Goal: Communication & Community: Answer question/provide support

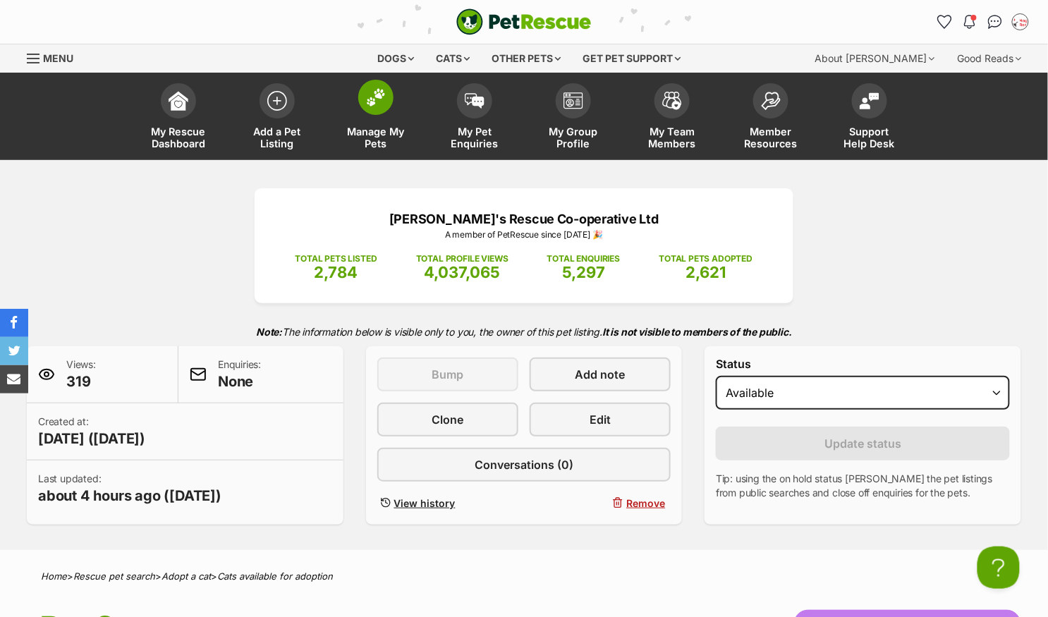
click at [379, 93] on img at bounding box center [376, 97] width 20 height 18
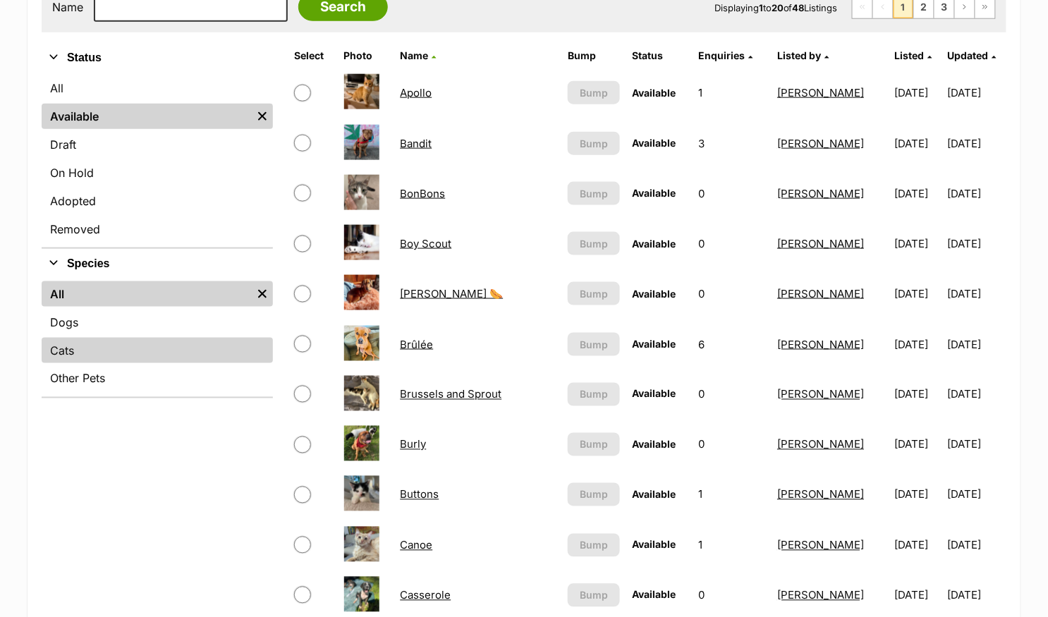
click at [109, 344] on link "Cats" at bounding box center [157, 350] width 231 height 25
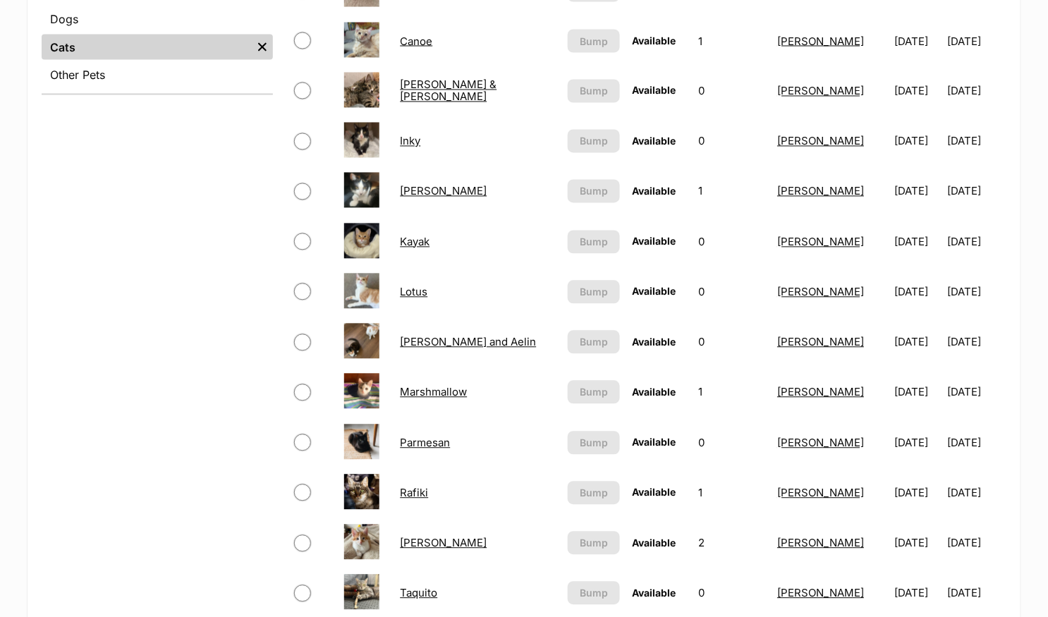
scroll to position [735, 0]
click at [418, 237] on link "Kayak" at bounding box center [415, 241] width 30 height 13
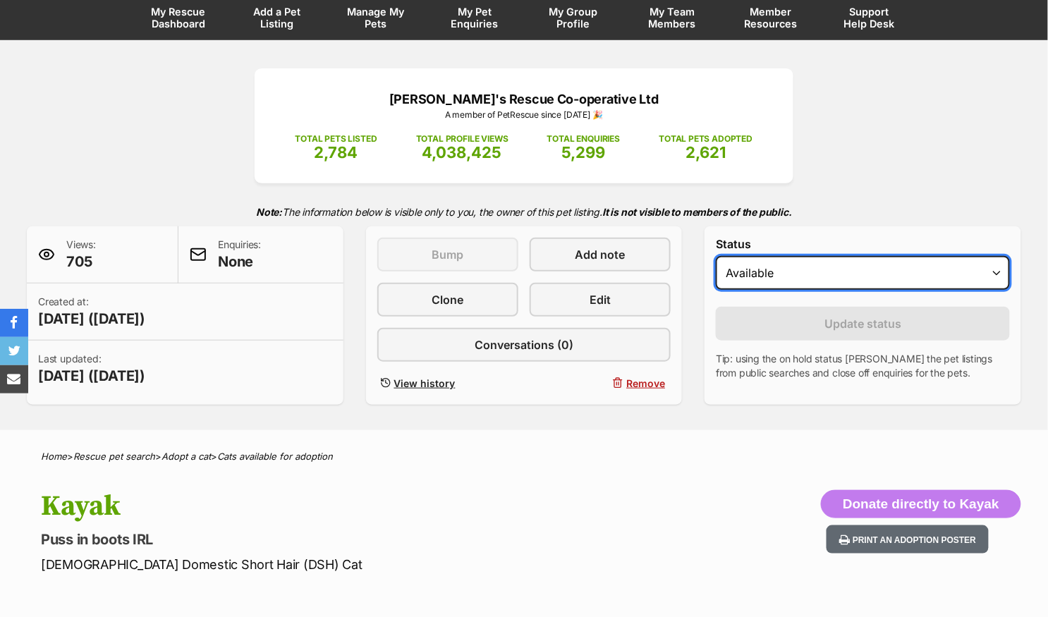
click at [765, 278] on select "Draft Available On hold Adopted" at bounding box center [863, 273] width 294 height 34
select select "on_hold"
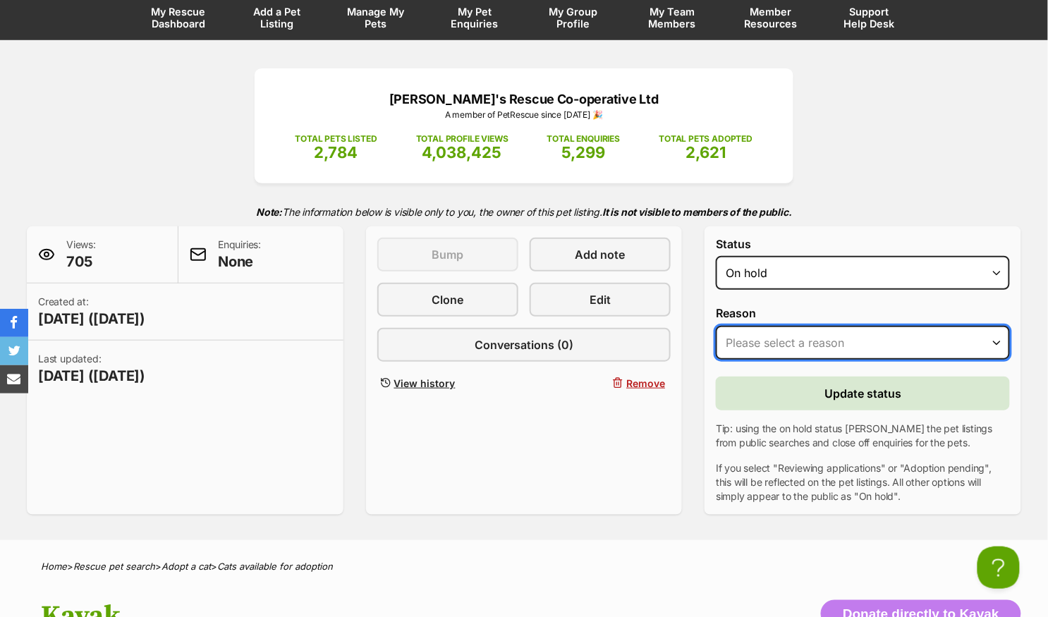
click at [768, 341] on select "Please select a reason Medical reasons Reviewing applications Adoption pending …" at bounding box center [863, 343] width 294 height 34
select select "adoption_pending"
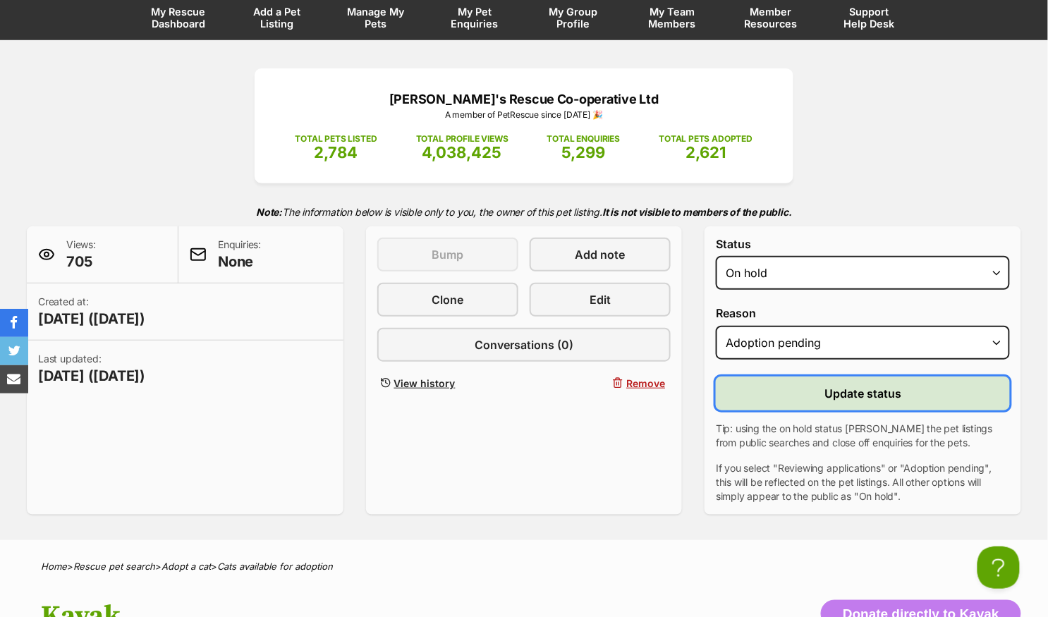
click at [773, 391] on button "Update status" at bounding box center [863, 393] width 294 height 34
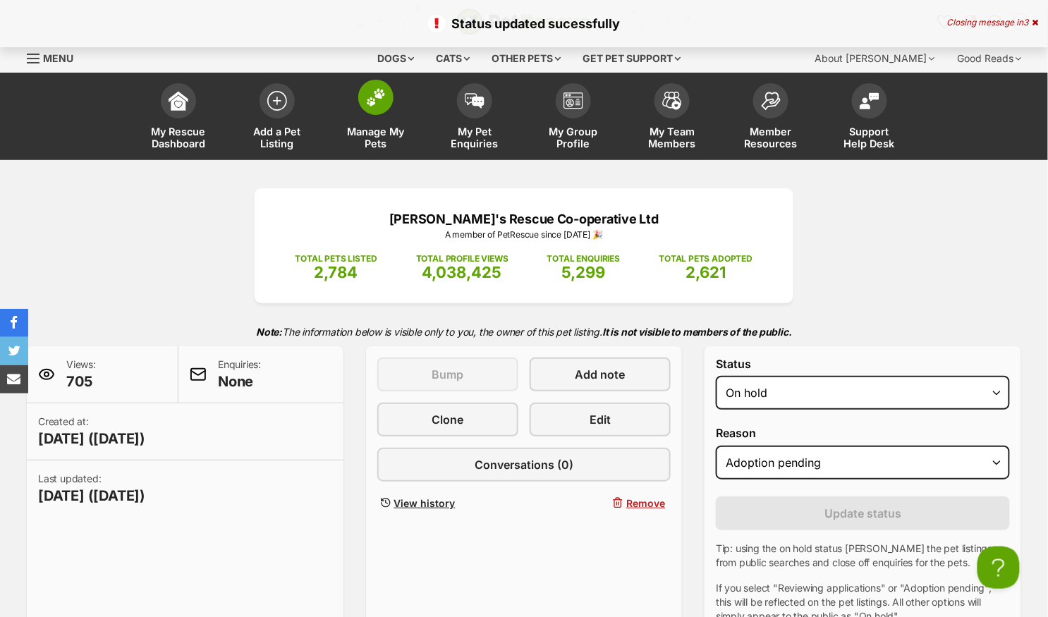
click at [376, 106] on span at bounding box center [375, 97] width 35 height 35
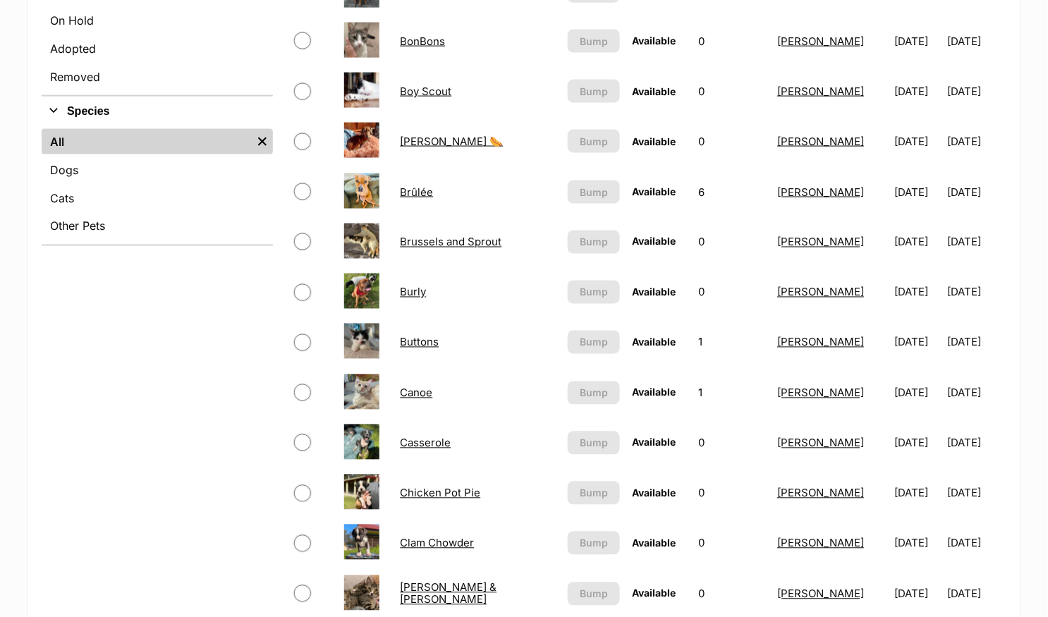
scroll to position [606, 0]
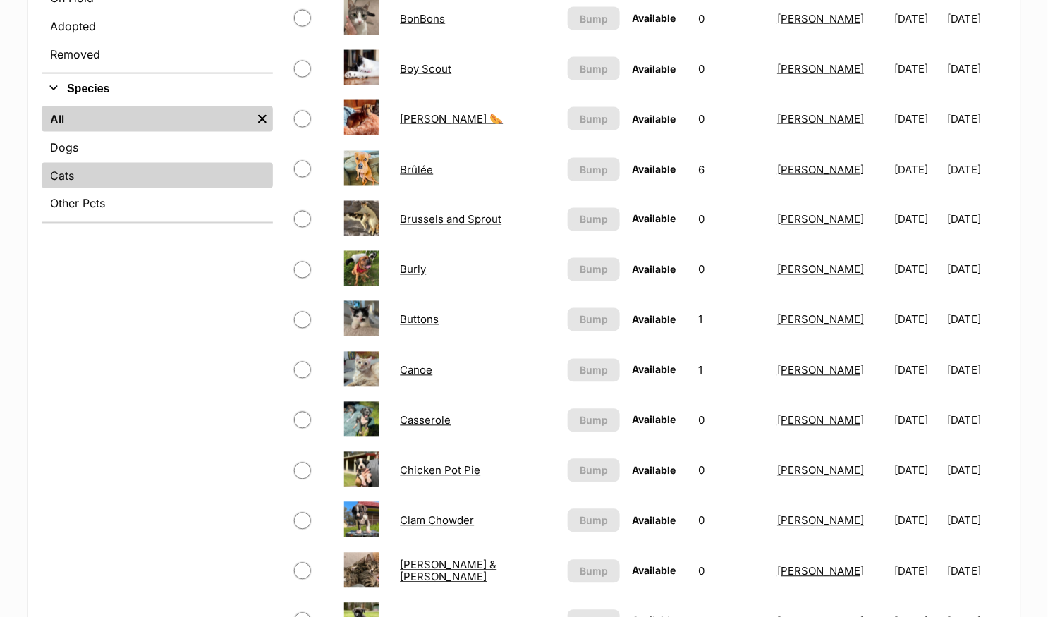
click at [108, 174] on link "Cats" at bounding box center [157, 175] width 231 height 25
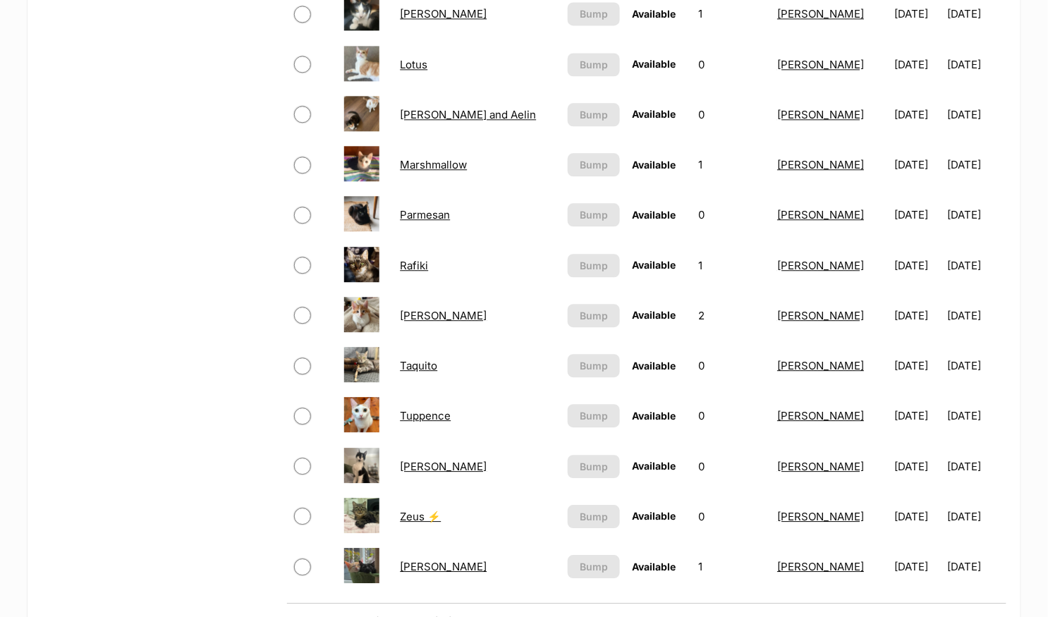
scroll to position [1122, 0]
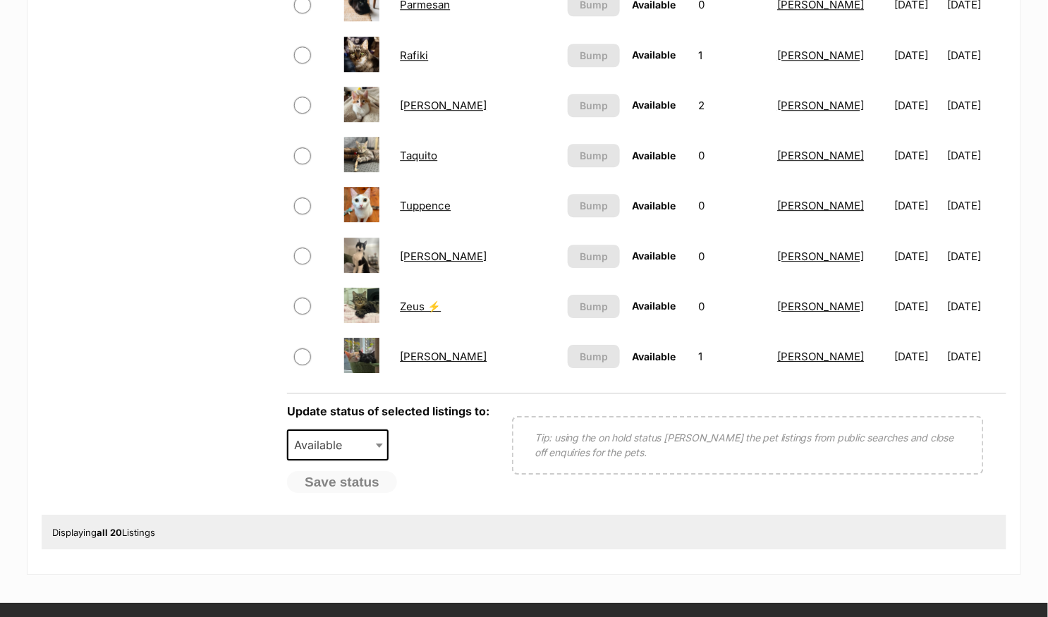
click at [428, 152] on link "Taquito" at bounding box center [418, 155] width 37 height 13
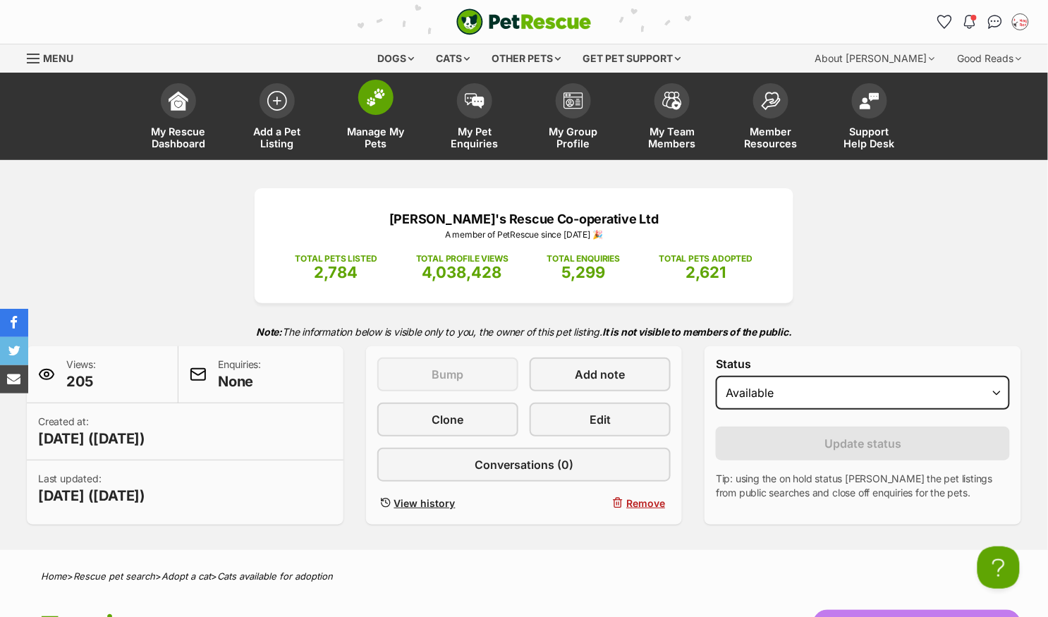
click at [377, 89] on img at bounding box center [376, 97] width 20 height 18
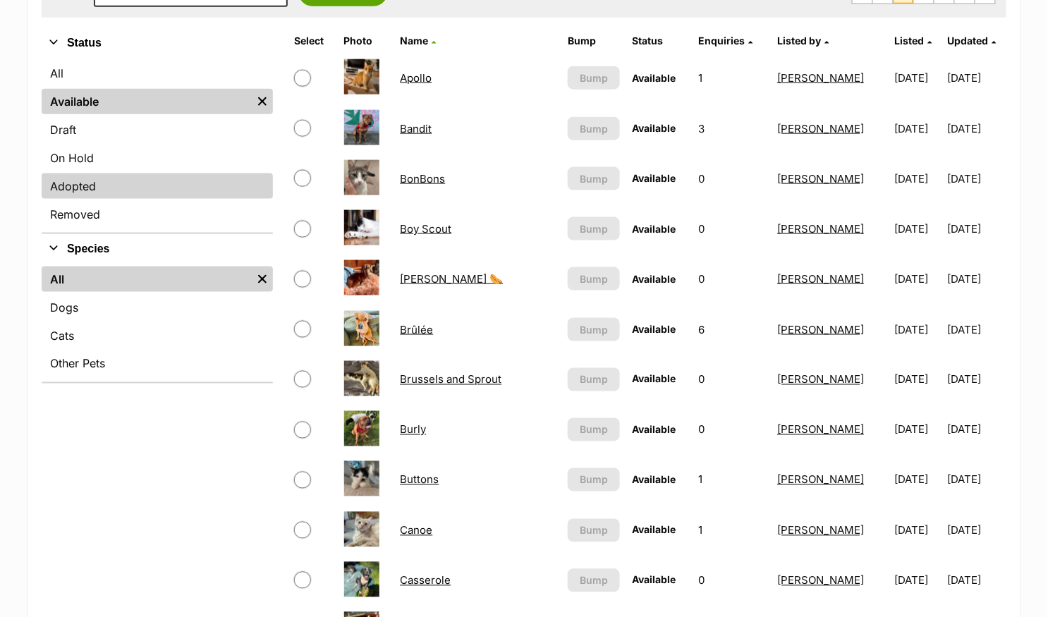
scroll to position [508, 0]
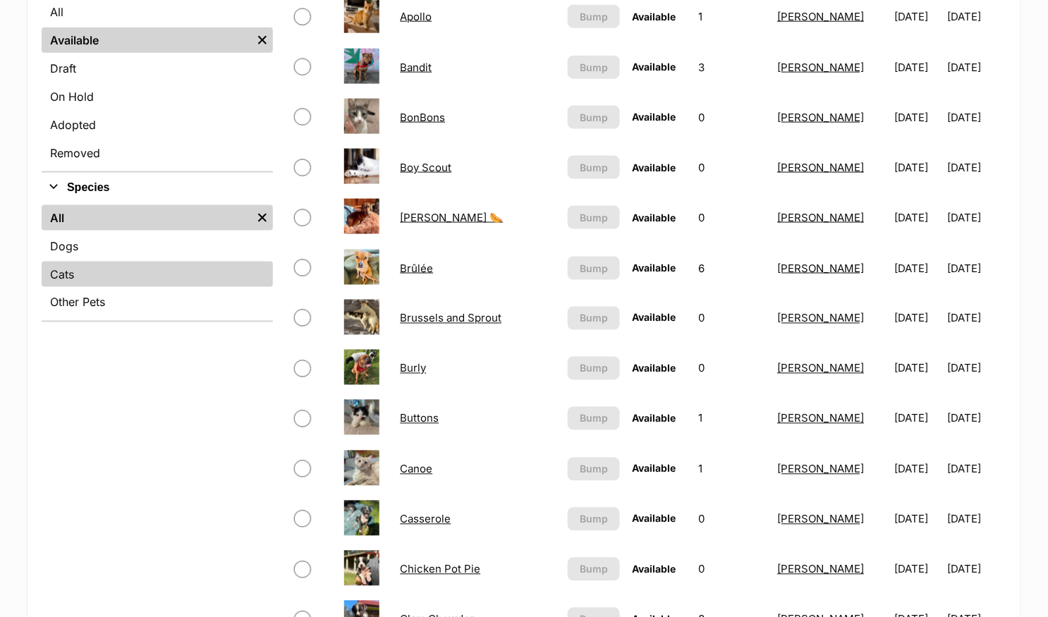
click at [117, 268] on link "Cats" at bounding box center [157, 274] width 231 height 25
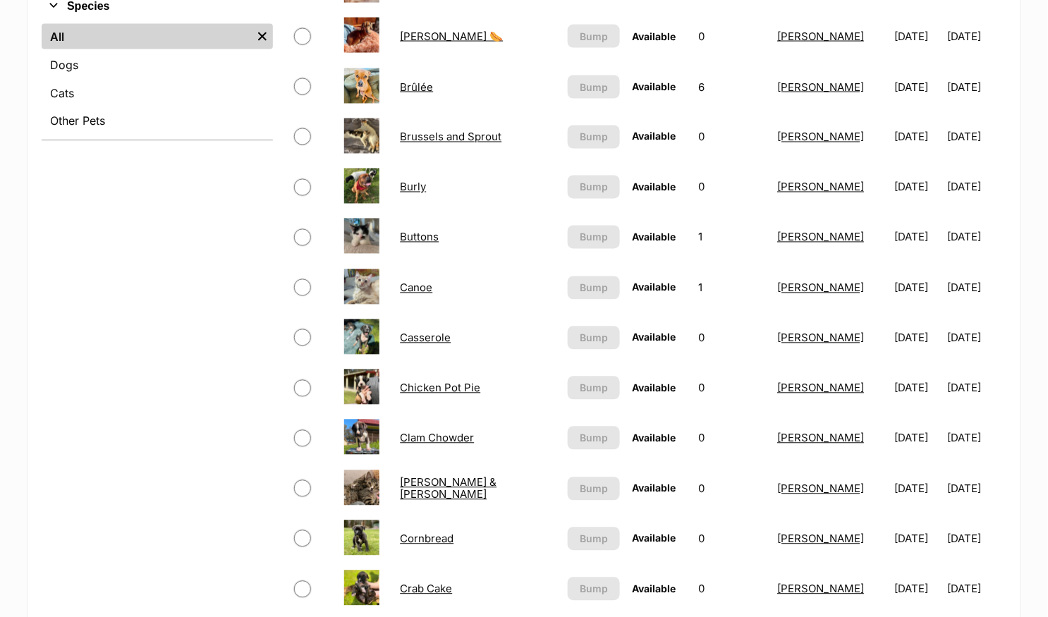
scroll to position [710, 0]
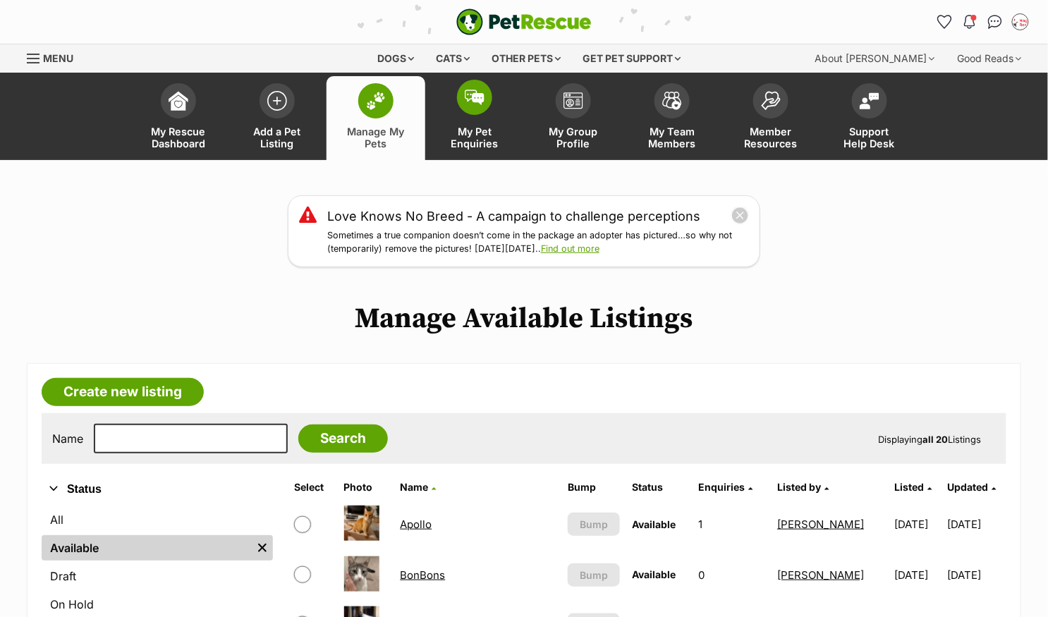
click at [484, 100] on span at bounding box center [474, 97] width 35 height 35
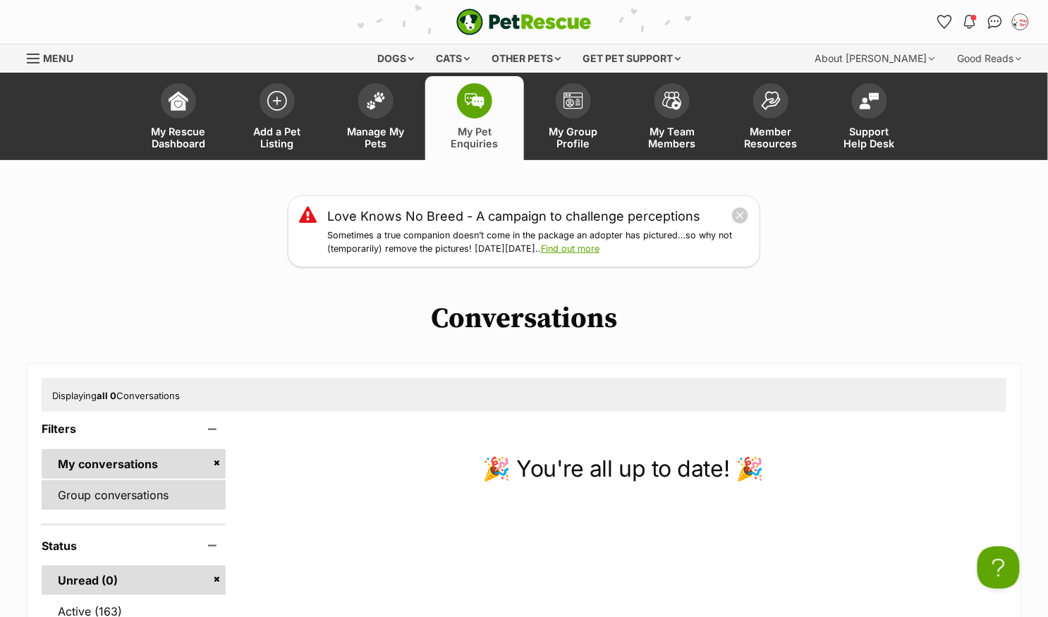
click at [143, 487] on link "Group conversations" at bounding box center [134, 495] width 184 height 30
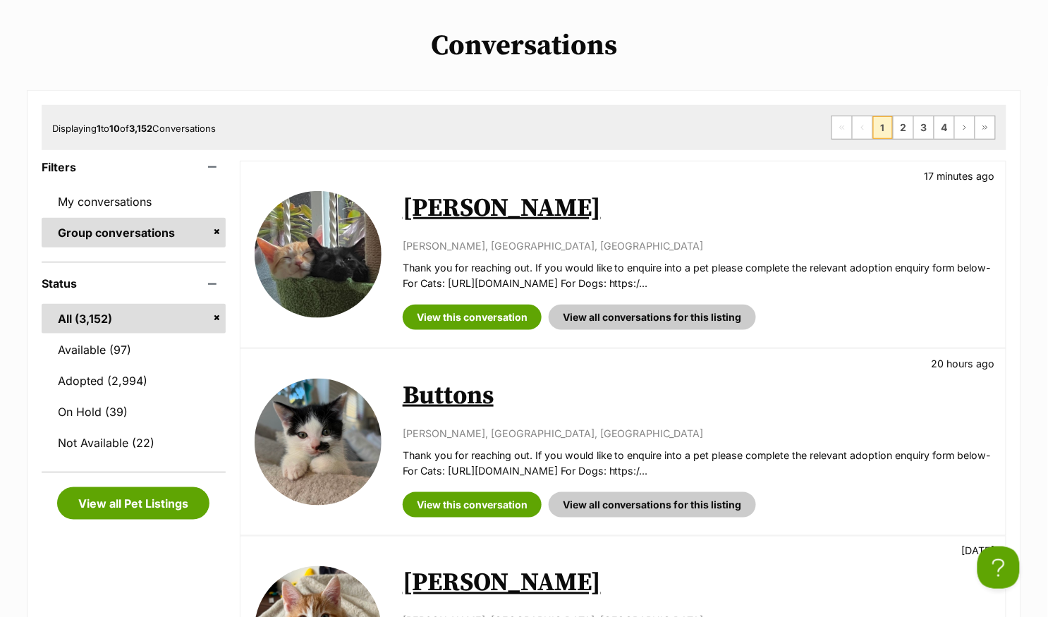
scroll to position [278, 0]
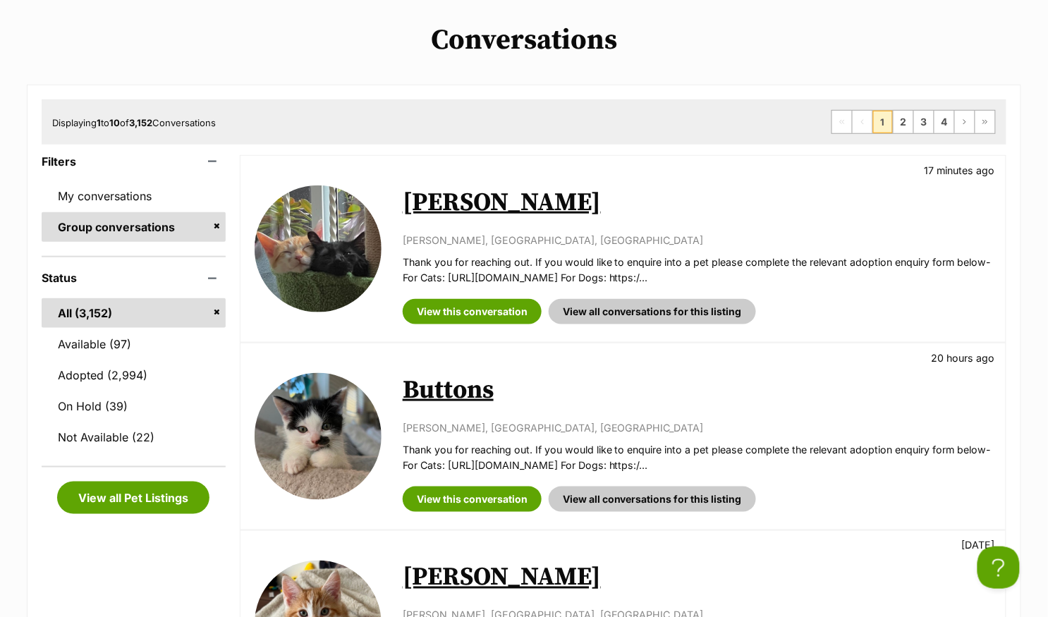
click at [428, 192] on link "[PERSON_NAME]" at bounding box center [502, 203] width 198 height 32
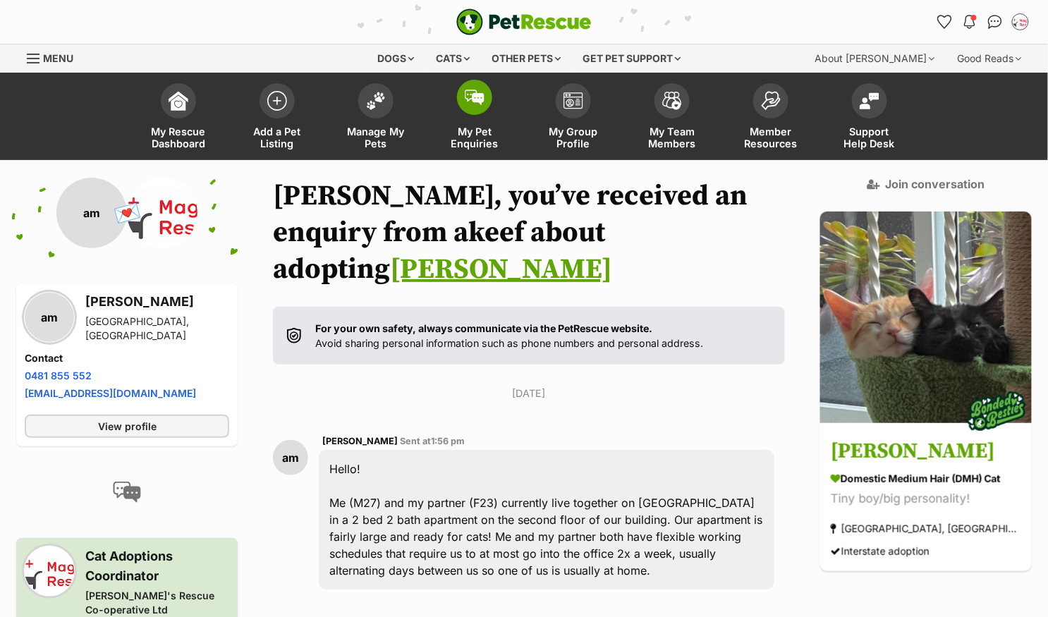
click at [467, 107] on span at bounding box center [474, 97] width 35 height 35
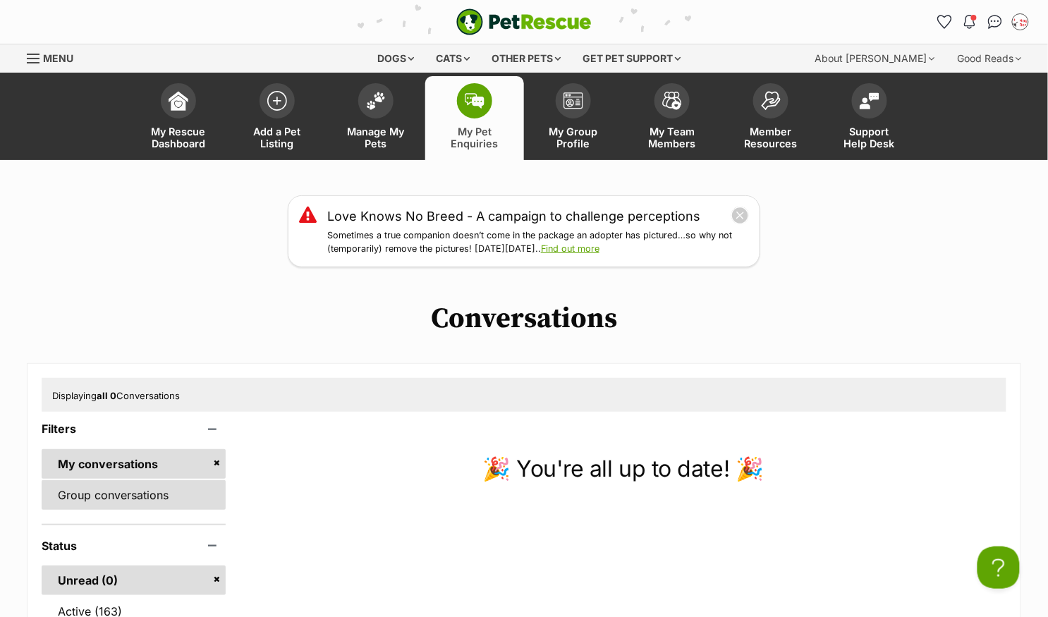
click at [147, 482] on link "Group conversations" at bounding box center [134, 495] width 184 height 30
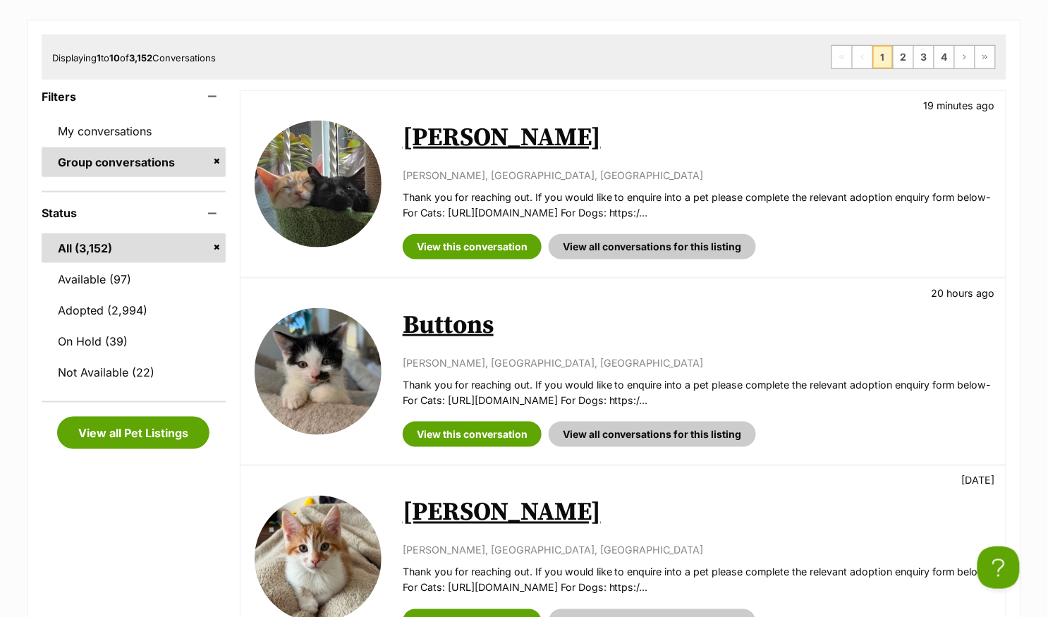
scroll to position [346, 0]
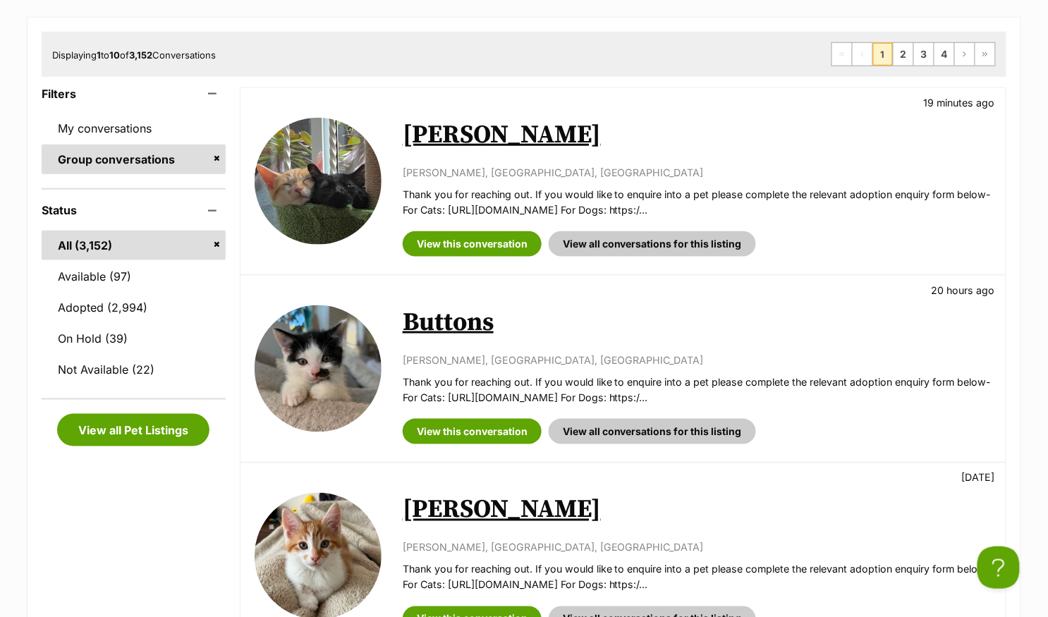
click at [455, 324] on link "Buttons" at bounding box center [448, 323] width 91 height 32
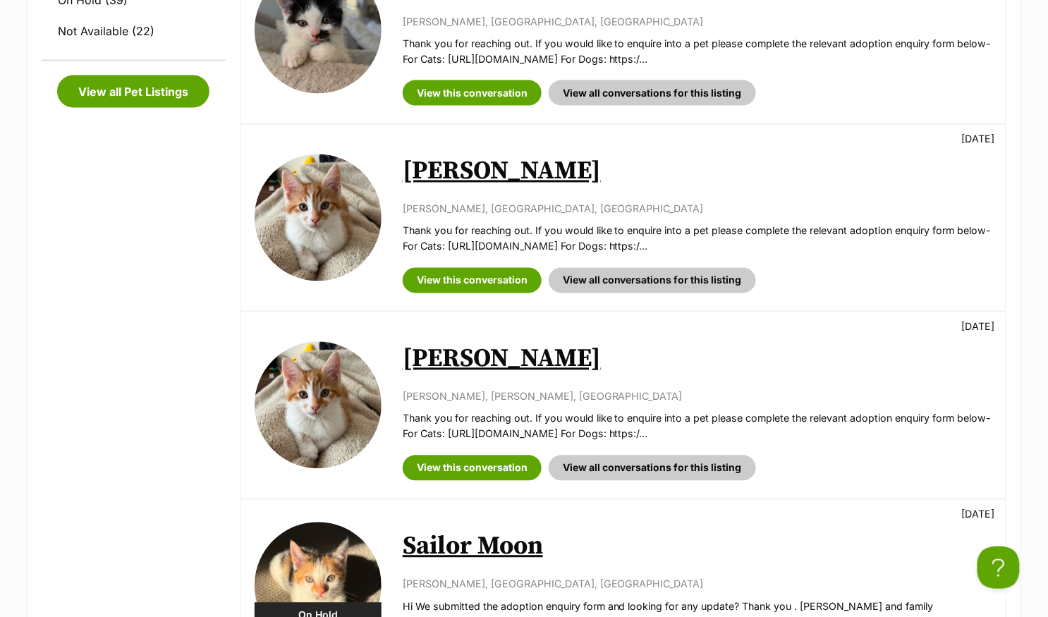
scroll to position [714, 0]
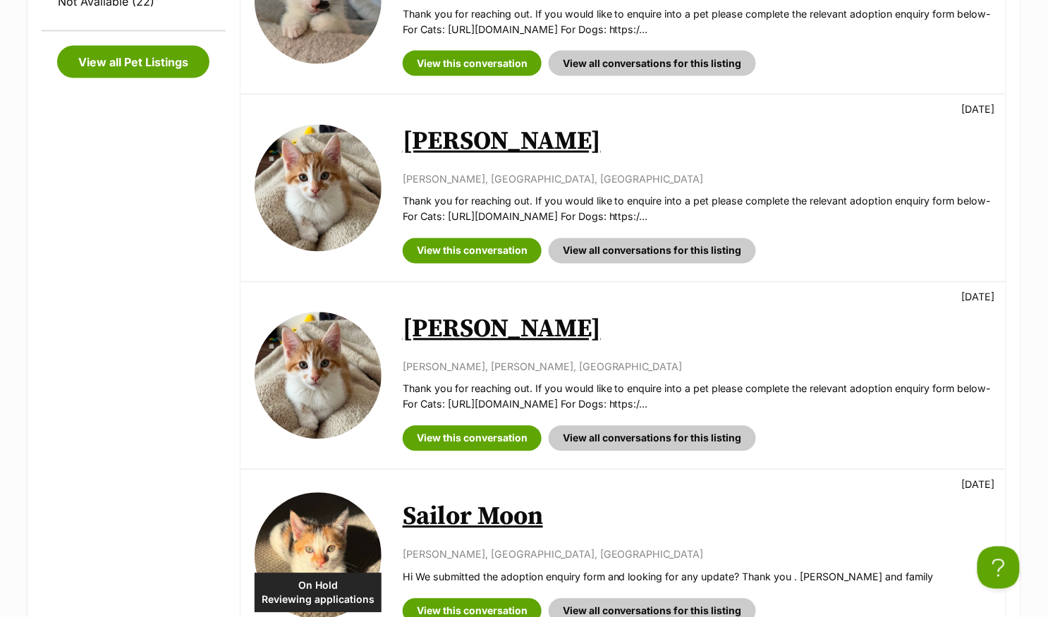
click at [430, 136] on link "Rito" at bounding box center [502, 142] width 198 height 32
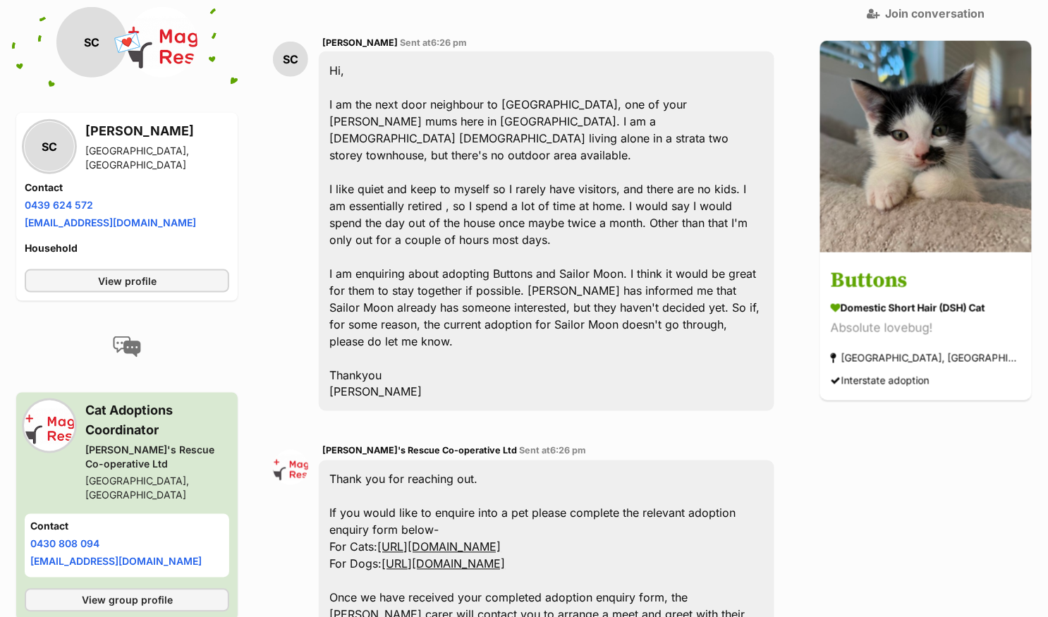
scroll to position [344, 0]
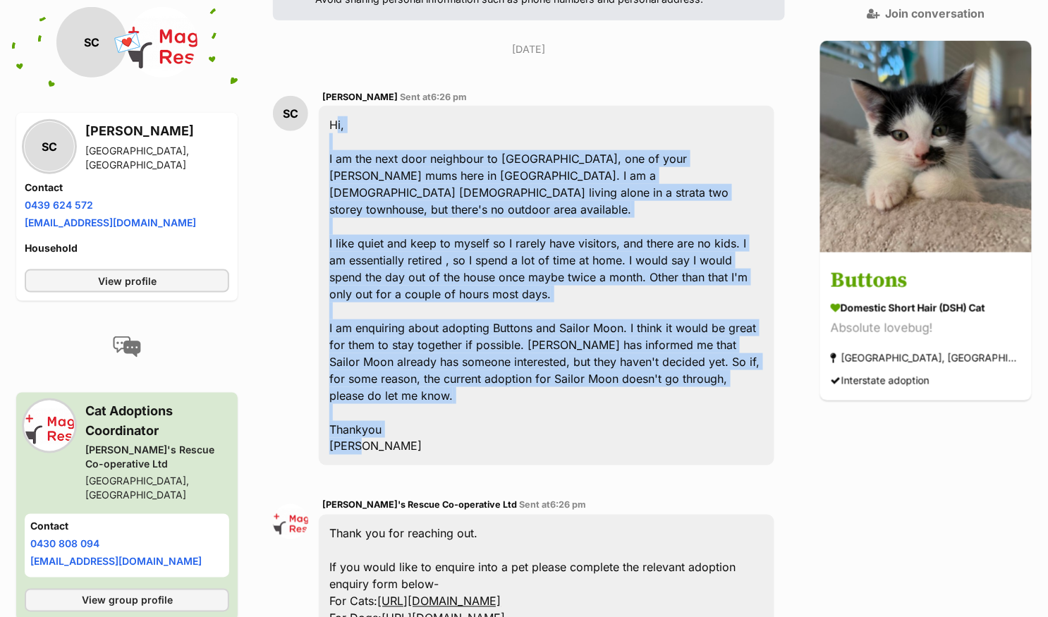
drag, startPoint x: 384, startPoint y: 380, endPoint x: 333, endPoint y: 87, distance: 297.0
click at [333, 106] on div "Hi, I am the next door neighbour to [GEOGRAPHIC_DATA], one of your [PERSON_NAME…" at bounding box center [546, 286] width 455 height 360
copy div "Hi, I am the next door neighbour to [GEOGRAPHIC_DATA], one of your [PERSON_NAME…"
click at [429, 274] on div "Hi, I am the next door neighbour to [GEOGRAPHIC_DATA], one of your [PERSON_NAME…" at bounding box center [546, 286] width 455 height 360
drag, startPoint x: 387, startPoint y: 378, endPoint x: 328, endPoint y: 51, distance: 331.7
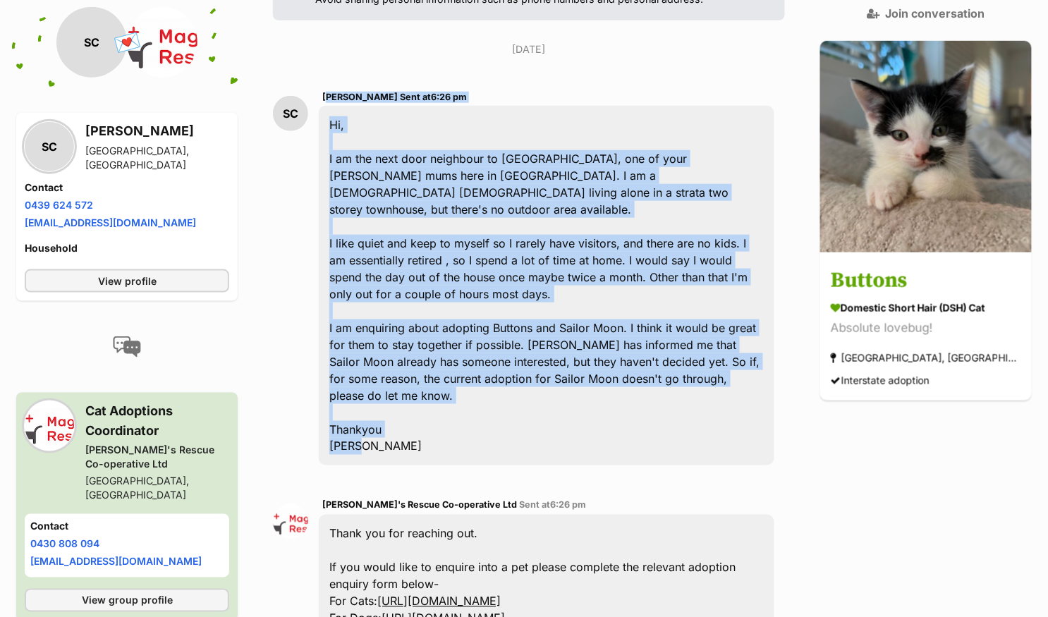
click at [328, 89] on div "[PERSON_NAME] Sent at 6:26 pm Hi, I am the next door neighbour to [GEOGRAPHIC_D…" at bounding box center [546, 277] width 455 height 377
copy div "[PERSON_NAME] Sent at 6:26 pm Hi, I am the next door neighbour to [GEOGRAPHIC_D…"
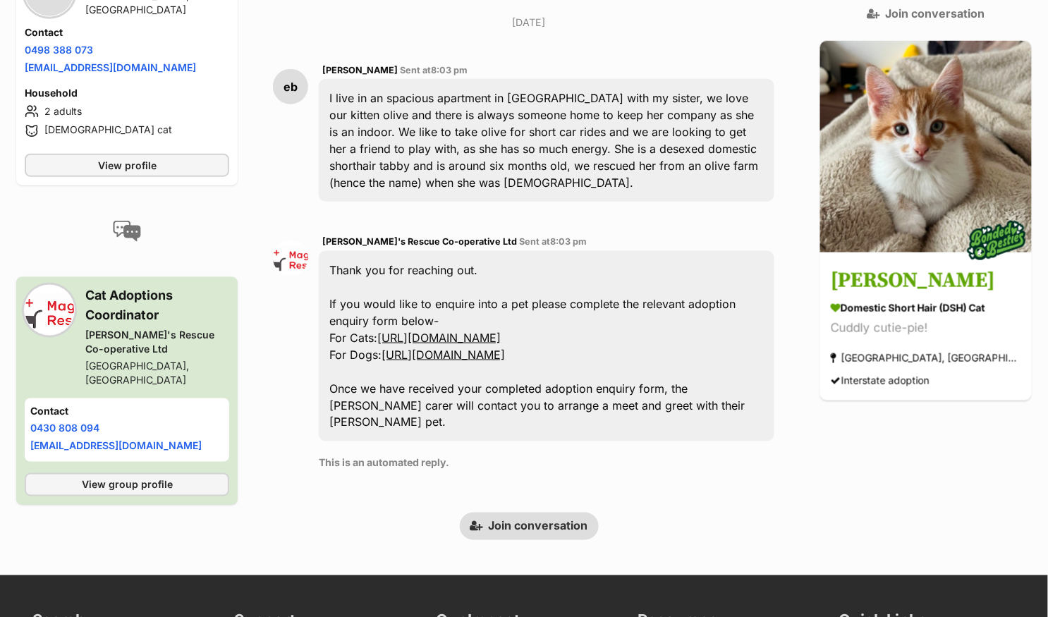
scroll to position [374, 0]
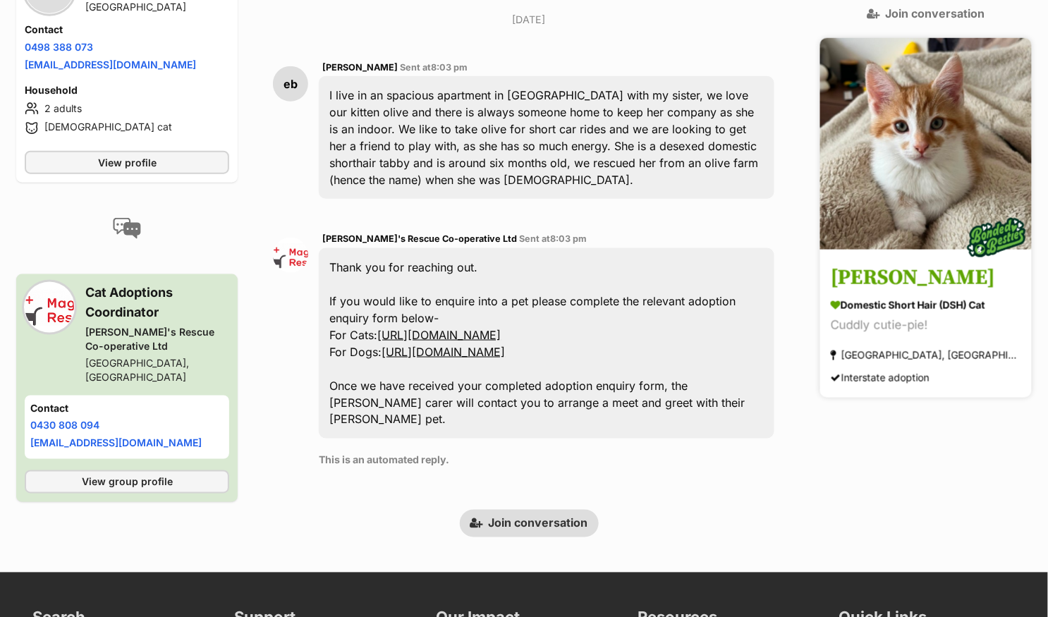
click at [880, 263] on h3 "[PERSON_NAME]" at bounding box center [926, 279] width 190 height 32
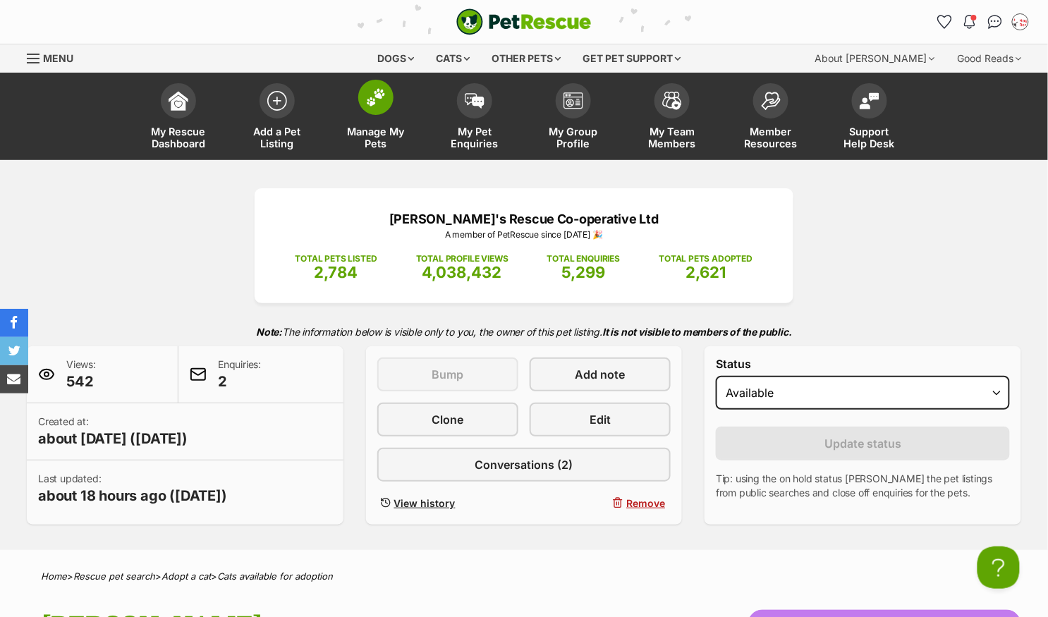
click at [382, 102] on img at bounding box center [376, 97] width 20 height 18
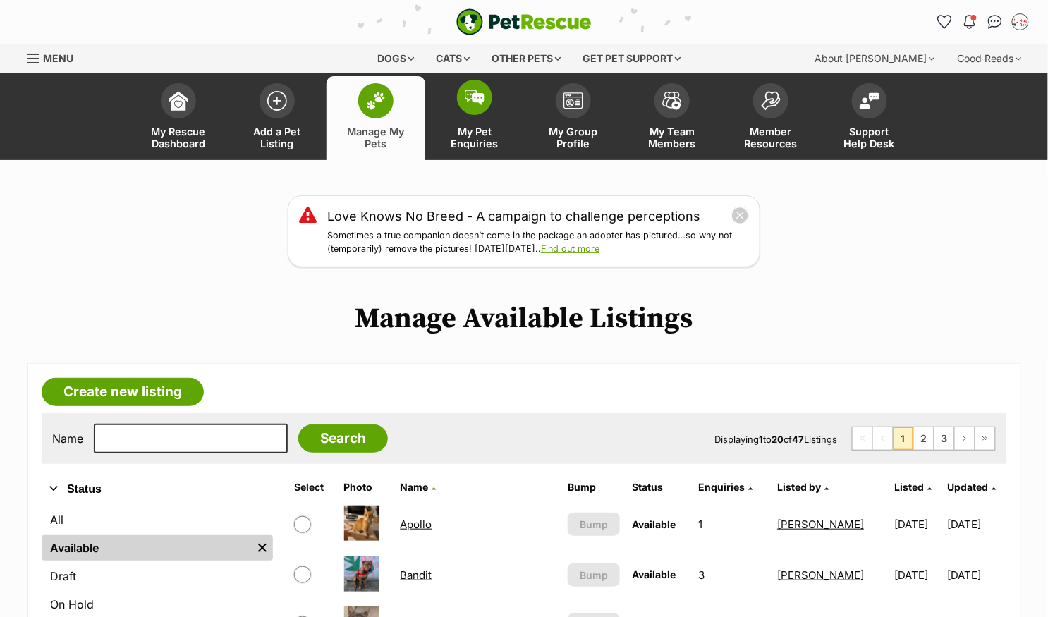
click at [477, 98] on img at bounding box center [475, 98] width 20 height 16
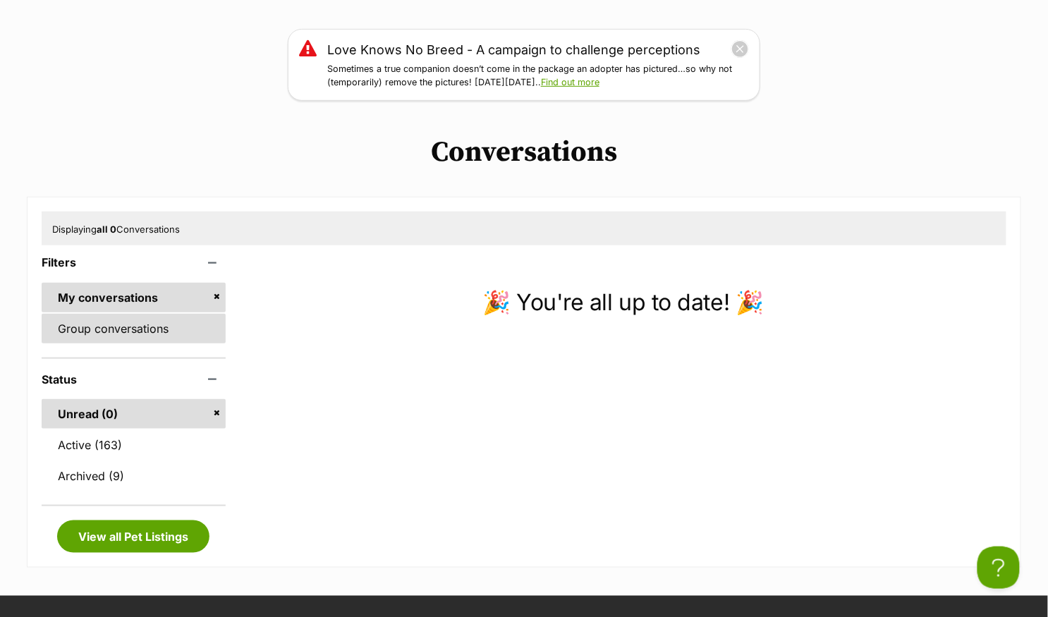
click at [137, 336] on link "Group conversations" at bounding box center [134, 329] width 184 height 30
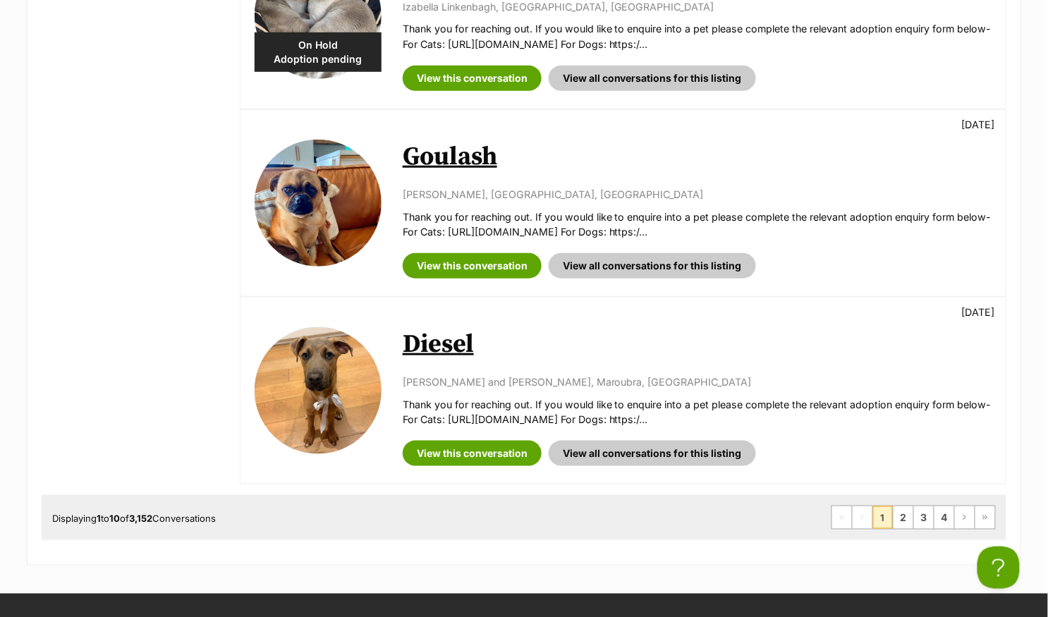
scroll to position [1812, 0]
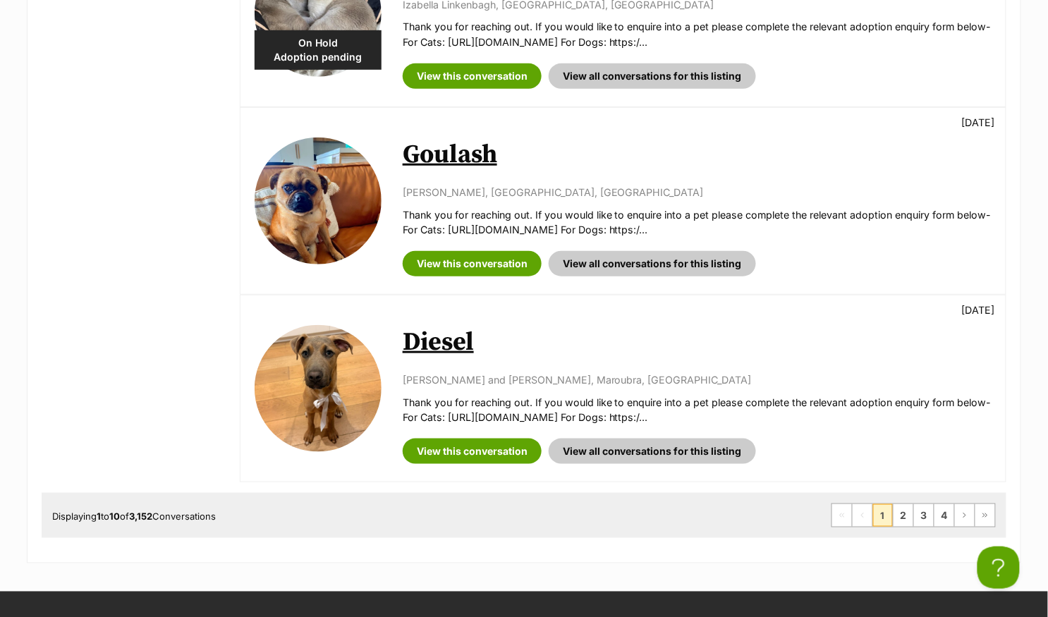
click at [436, 339] on link "Diesel" at bounding box center [438, 342] width 71 height 32
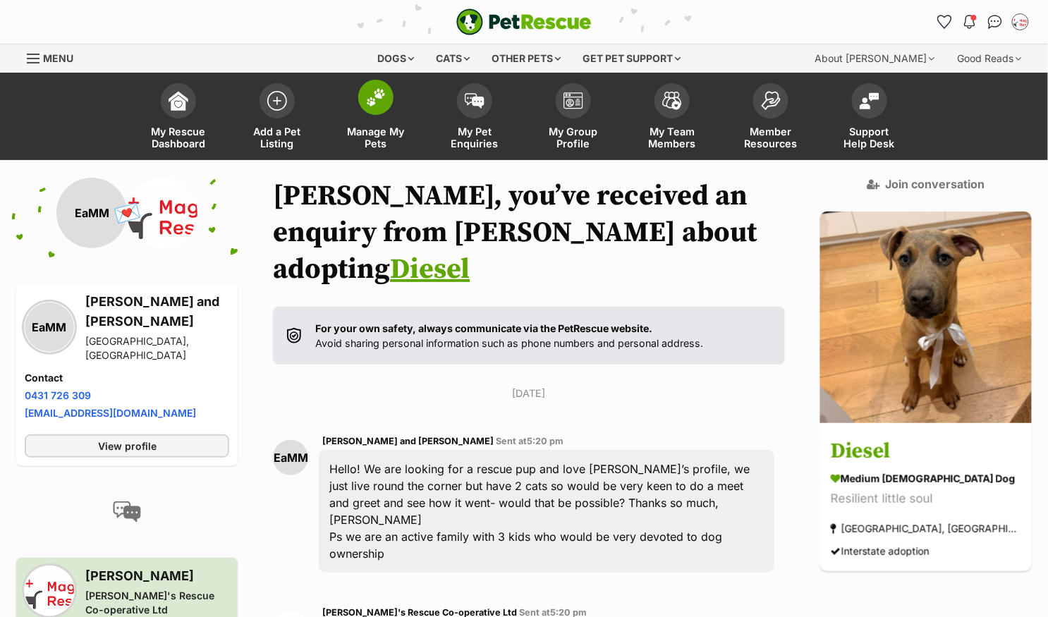
click at [375, 104] on img at bounding box center [376, 97] width 20 height 18
